Goal: Information Seeking & Learning: Learn about a topic

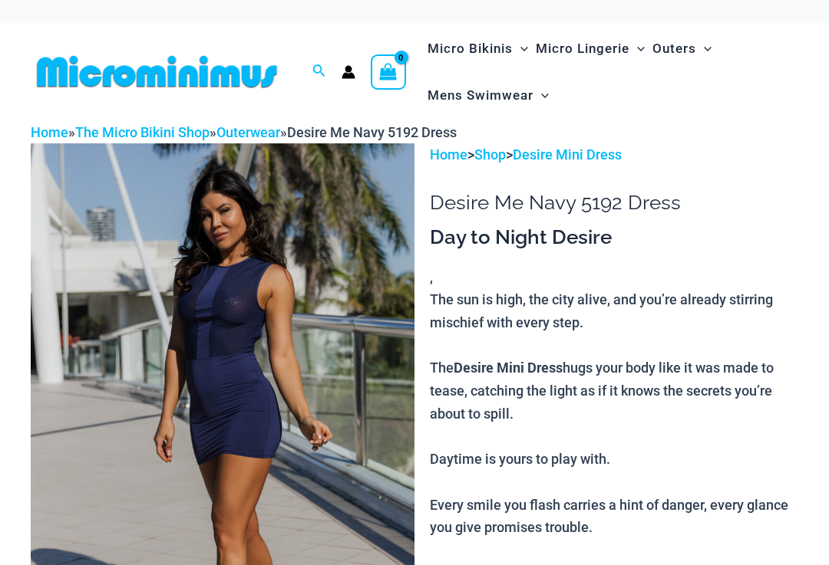
click at [125, 317] on img at bounding box center [223, 430] width 384 height 575
click at [150, 354] on img at bounding box center [223, 430] width 384 height 575
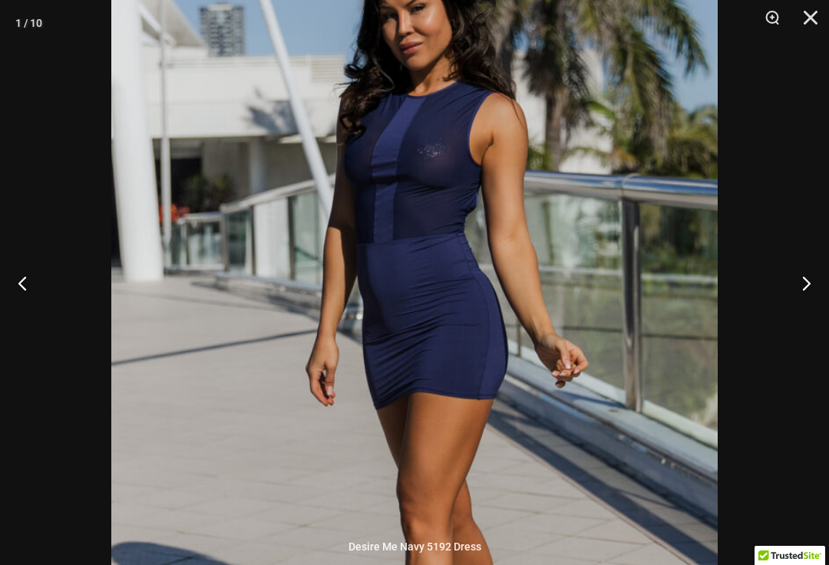
click at [803, 282] on button "Next" at bounding box center [800, 283] width 58 height 77
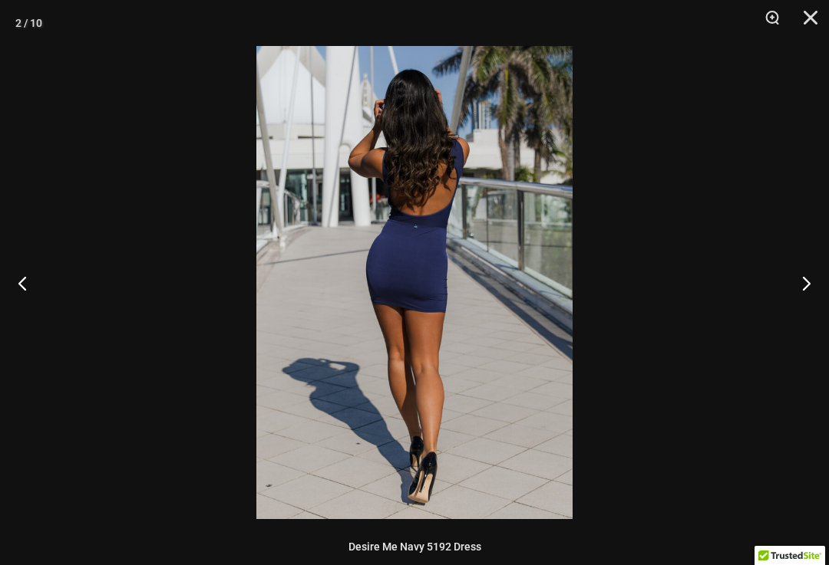
click at [796, 285] on button "Next" at bounding box center [800, 283] width 58 height 77
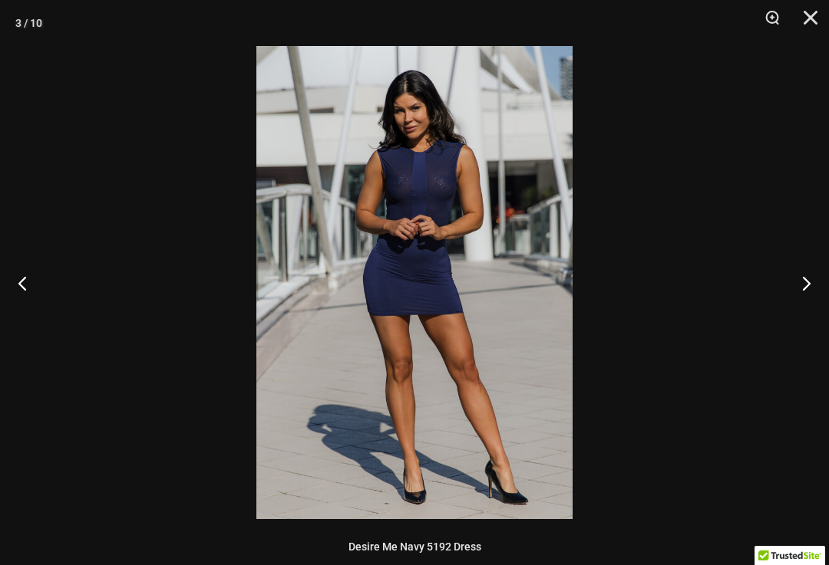
click at [797, 287] on button "Next" at bounding box center [800, 283] width 58 height 77
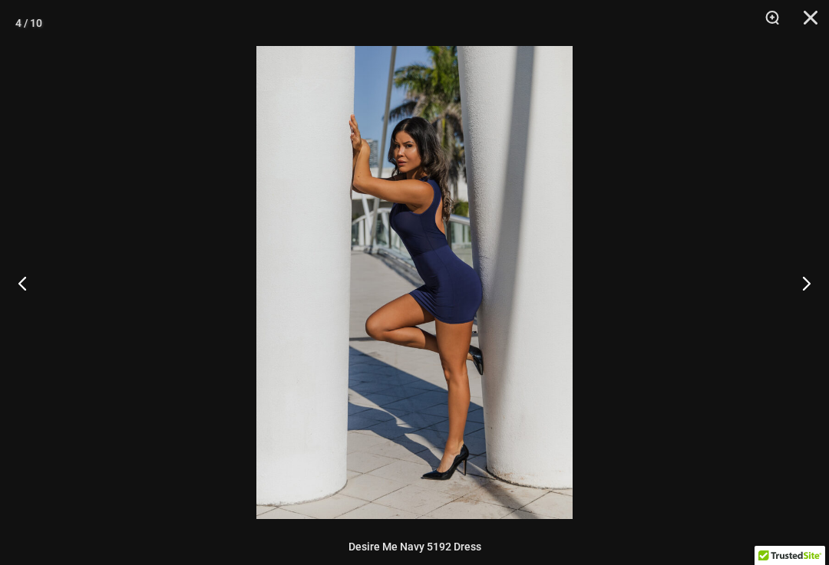
click at [798, 289] on button "Next" at bounding box center [800, 283] width 58 height 77
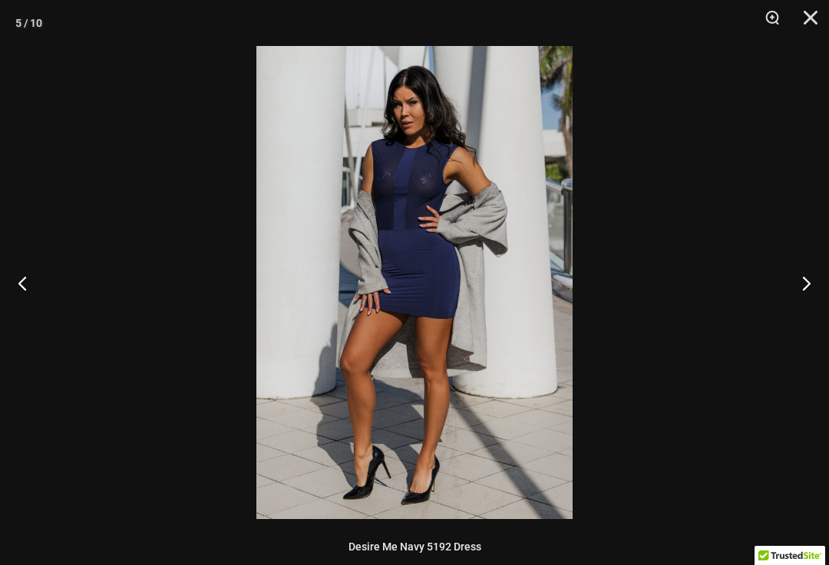
click at [796, 286] on button "Next" at bounding box center [800, 283] width 58 height 77
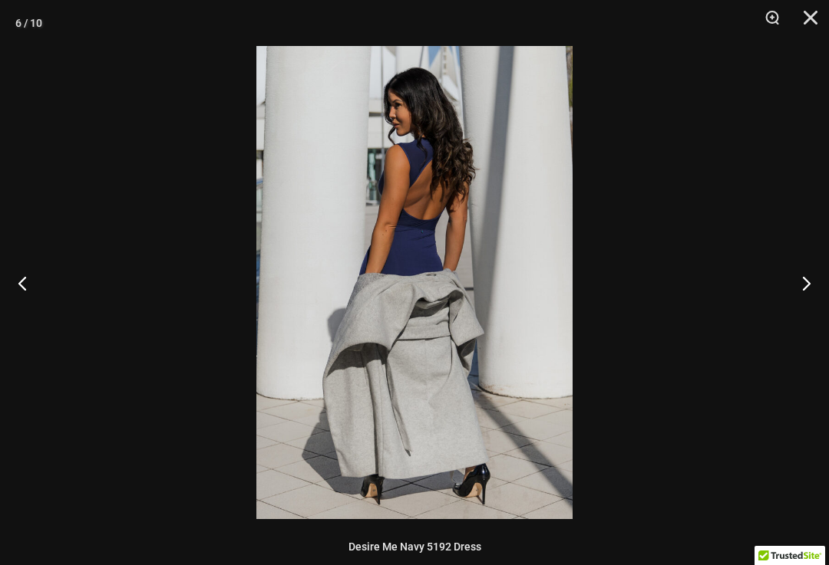
click at [23, 285] on button "Previous" at bounding box center [29, 283] width 58 height 77
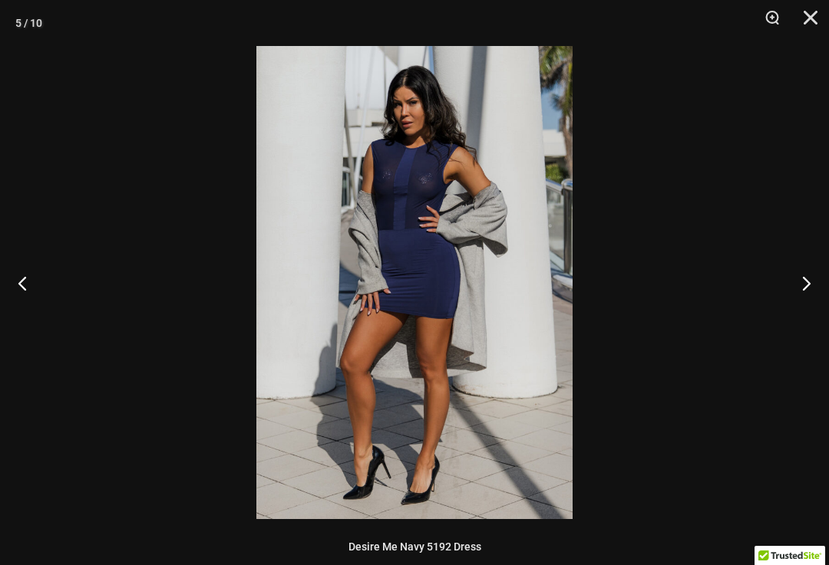
click at [23, 285] on button "Previous" at bounding box center [29, 283] width 58 height 77
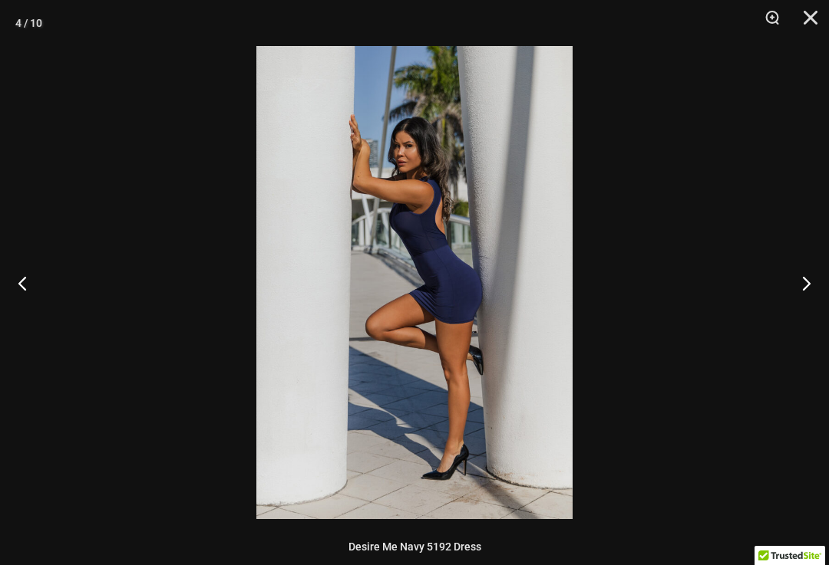
click at [24, 281] on button "Previous" at bounding box center [29, 283] width 58 height 77
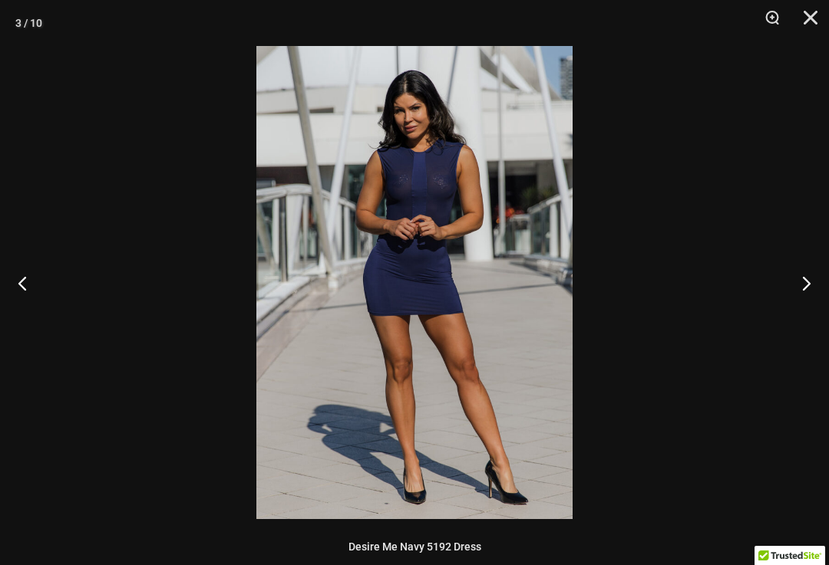
click at [15, 275] on button "Previous" at bounding box center [29, 283] width 58 height 77
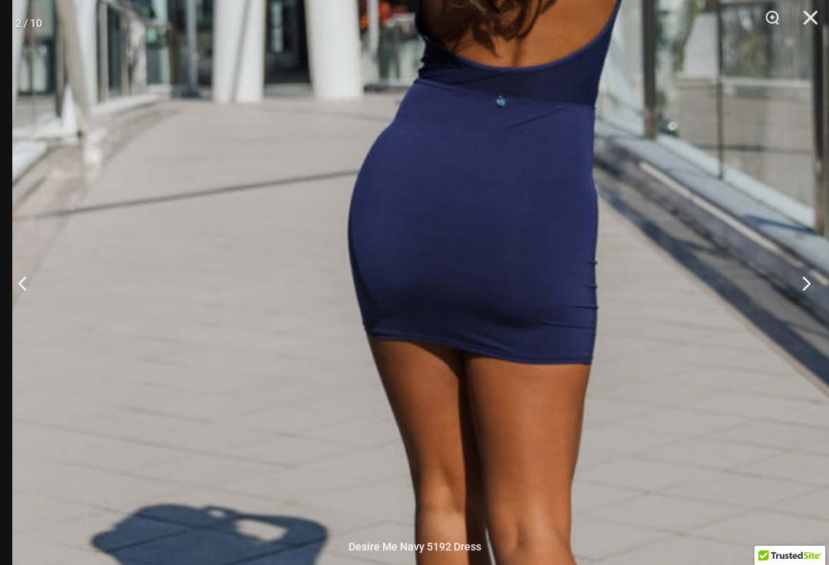
click at [809, 284] on button "Next" at bounding box center [800, 283] width 58 height 77
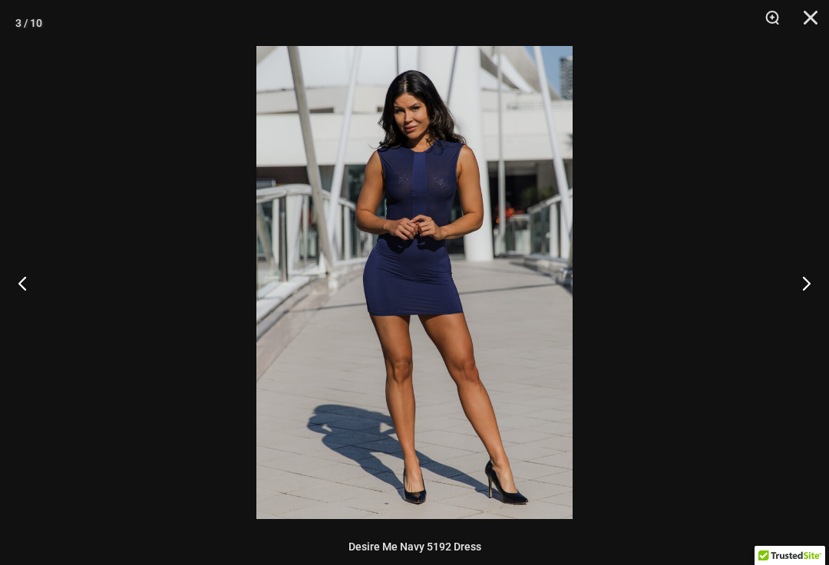
click at [809, 284] on button "Next" at bounding box center [800, 283] width 58 height 77
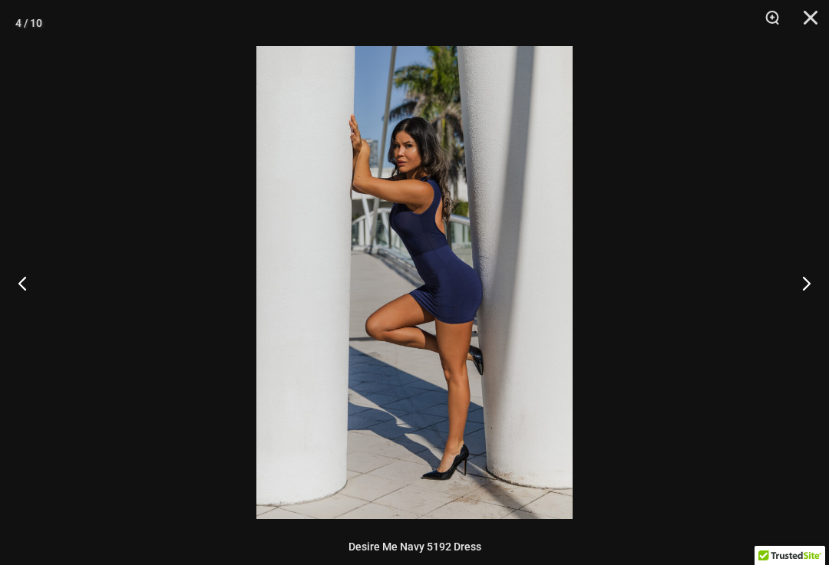
click at [802, 271] on button "Next" at bounding box center [800, 283] width 58 height 77
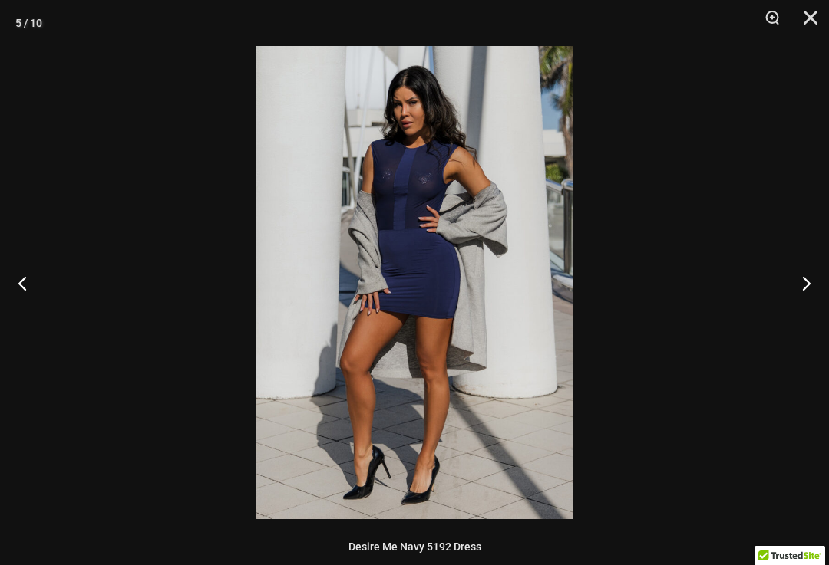
click at [802, 270] on button "Next" at bounding box center [800, 283] width 58 height 77
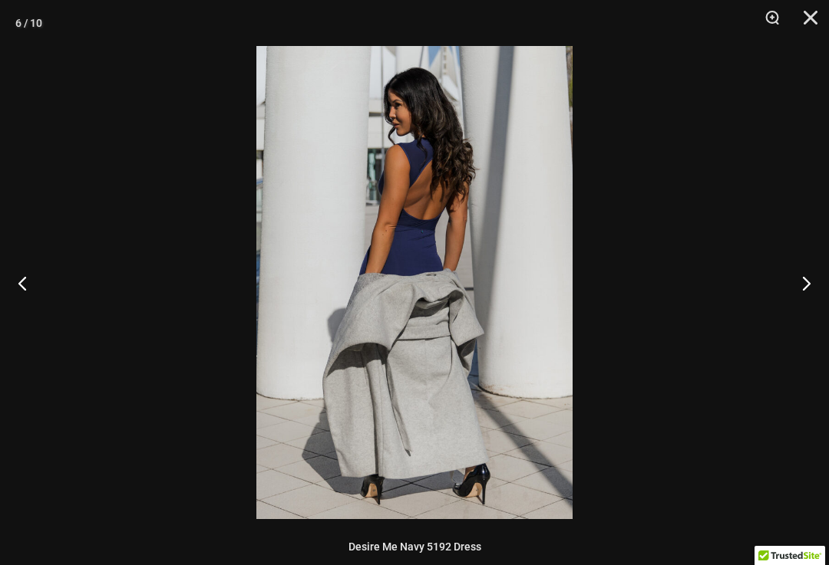
click at [16, 296] on button "Previous" at bounding box center [29, 283] width 58 height 77
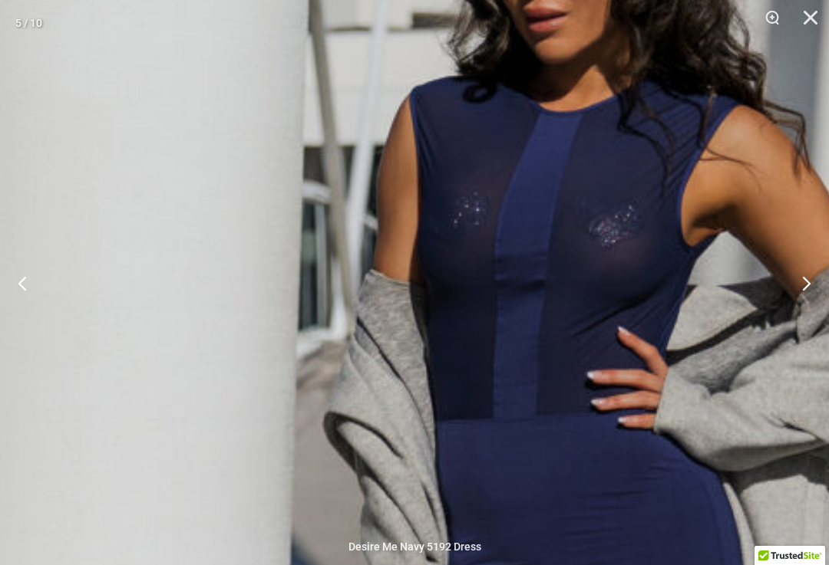
click at [808, 277] on button "Next" at bounding box center [800, 283] width 58 height 77
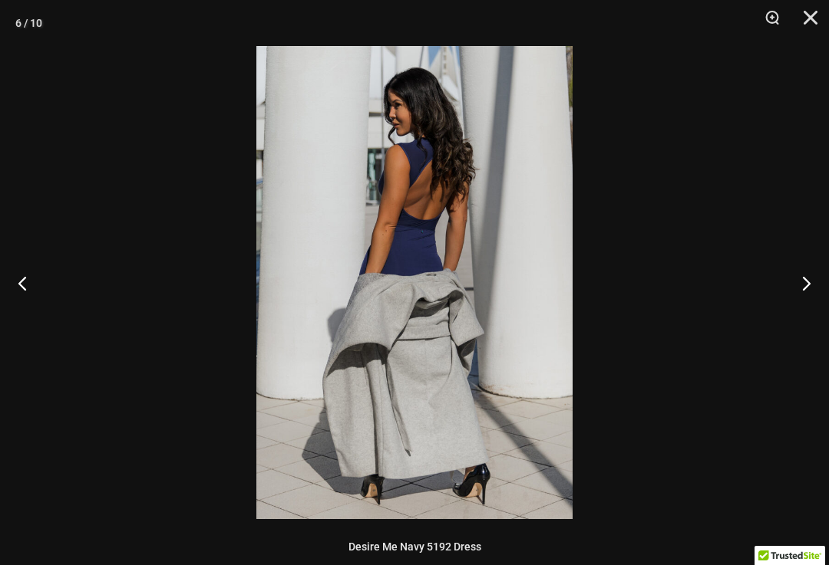
click at [807, 276] on button "Next" at bounding box center [800, 283] width 58 height 77
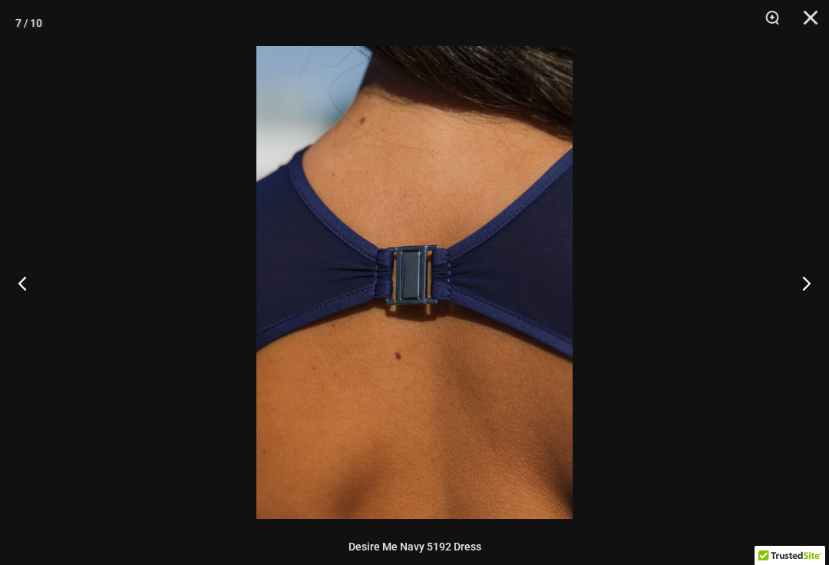
click at [797, 288] on button "Next" at bounding box center [800, 283] width 58 height 77
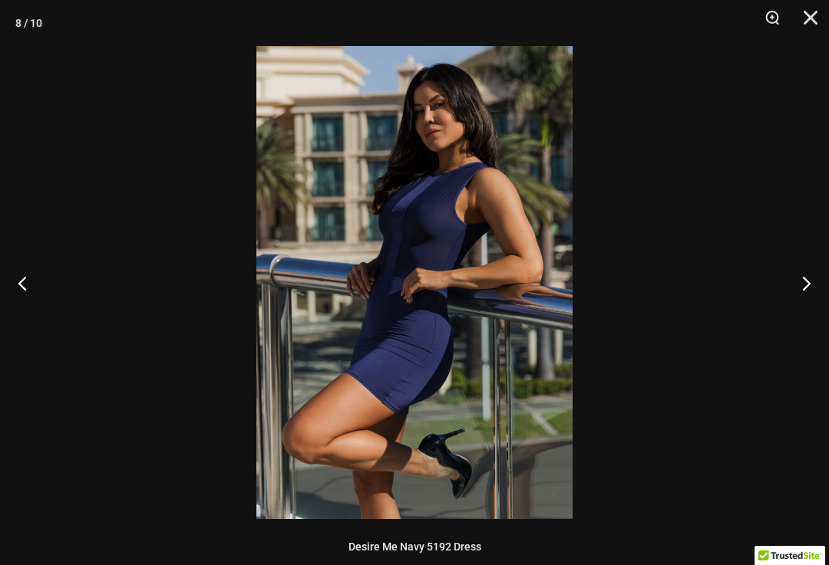
click at [800, 287] on button "Next" at bounding box center [800, 283] width 58 height 77
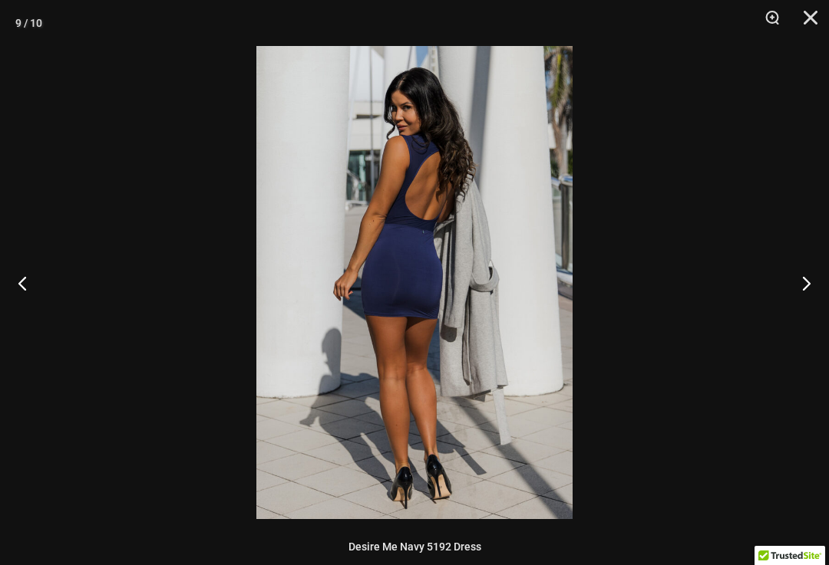
click at [806, 14] on button "Close" at bounding box center [805, 23] width 38 height 46
